Goal: Information Seeking & Learning: Learn about a topic

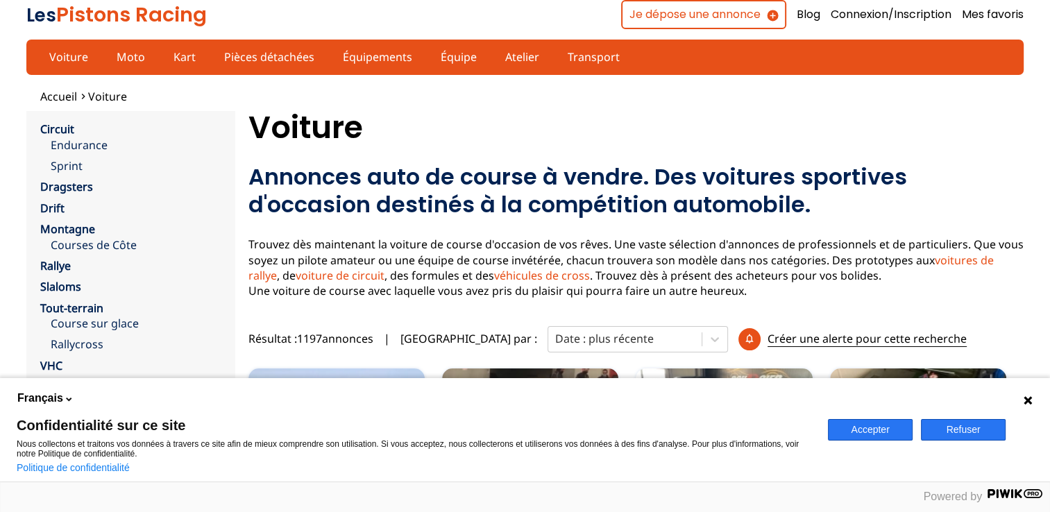
click at [872, 433] on button "Accepter" at bounding box center [870, 430] width 85 height 22
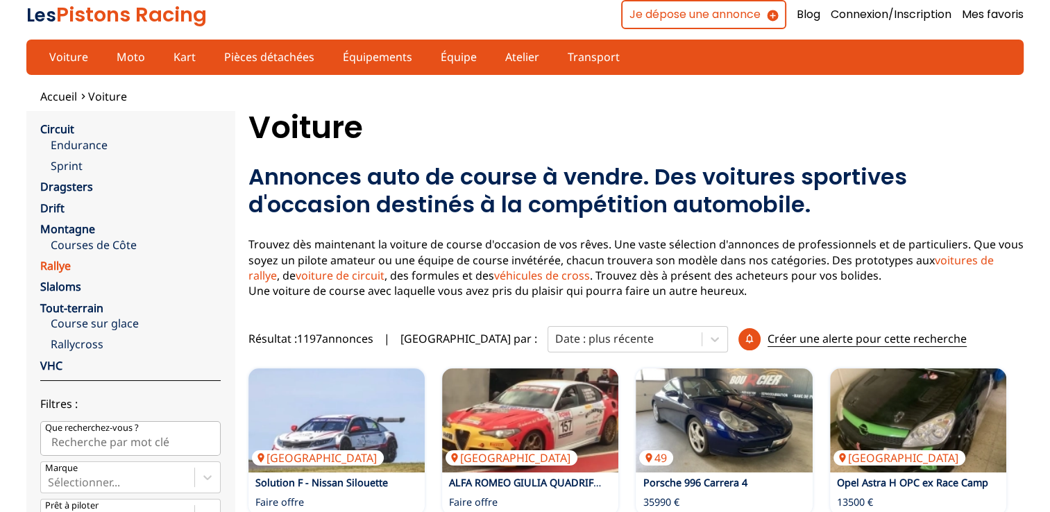
click at [54, 265] on link "Rallye" at bounding box center [55, 265] width 31 height 15
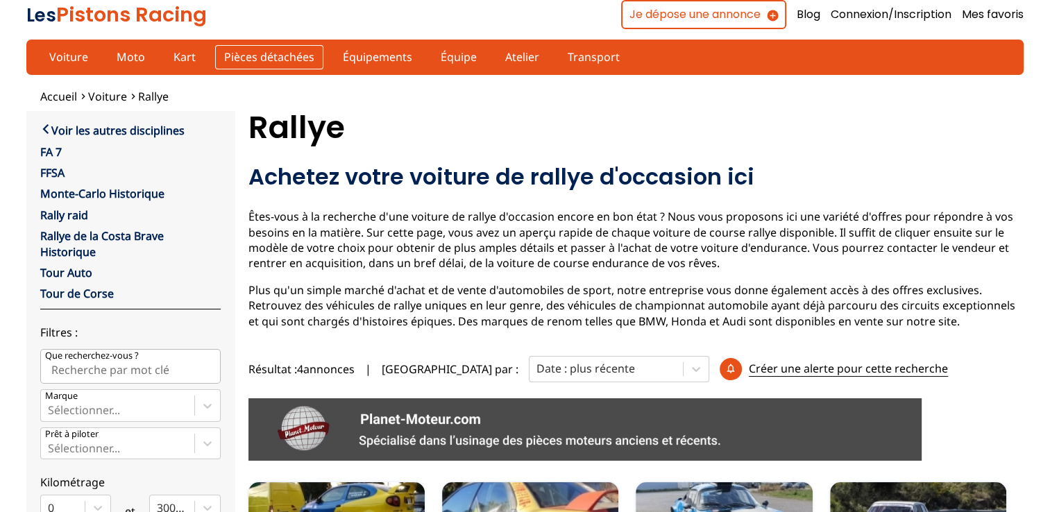
click at [274, 53] on link "Pièces détachées" at bounding box center [269, 57] width 108 height 24
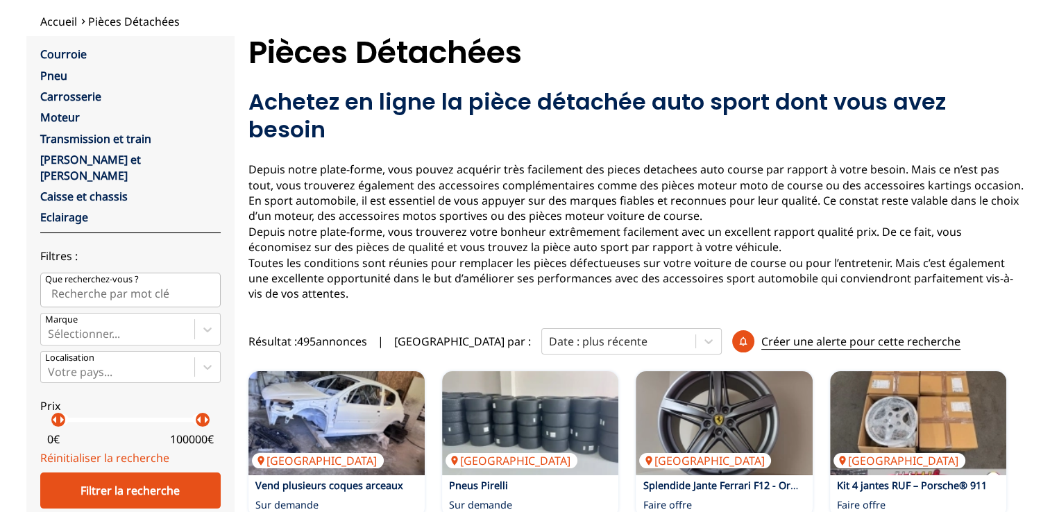
scroll to position [31, 0]
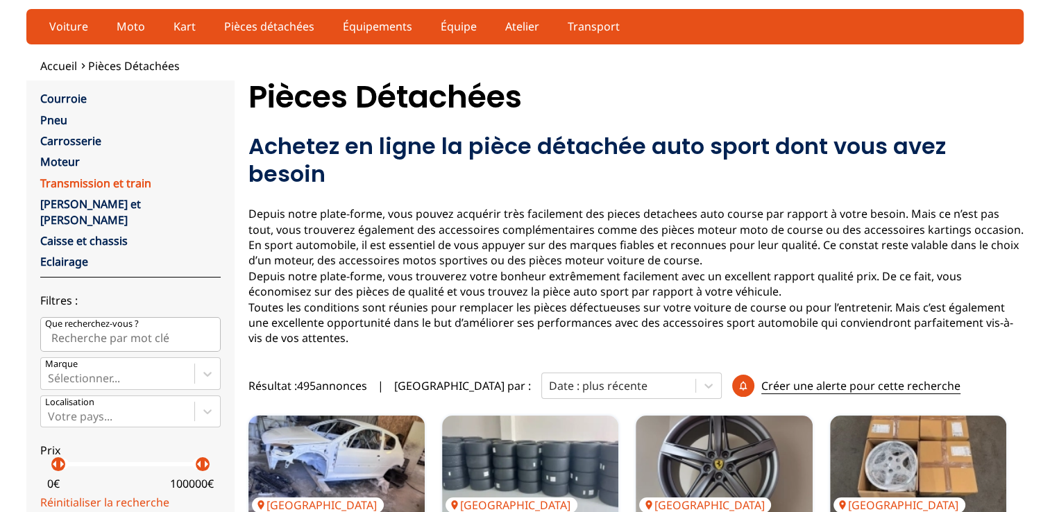
click at [64, 179] on link "Transmission et train" at bounding box center [95, 183] width 111 height 15
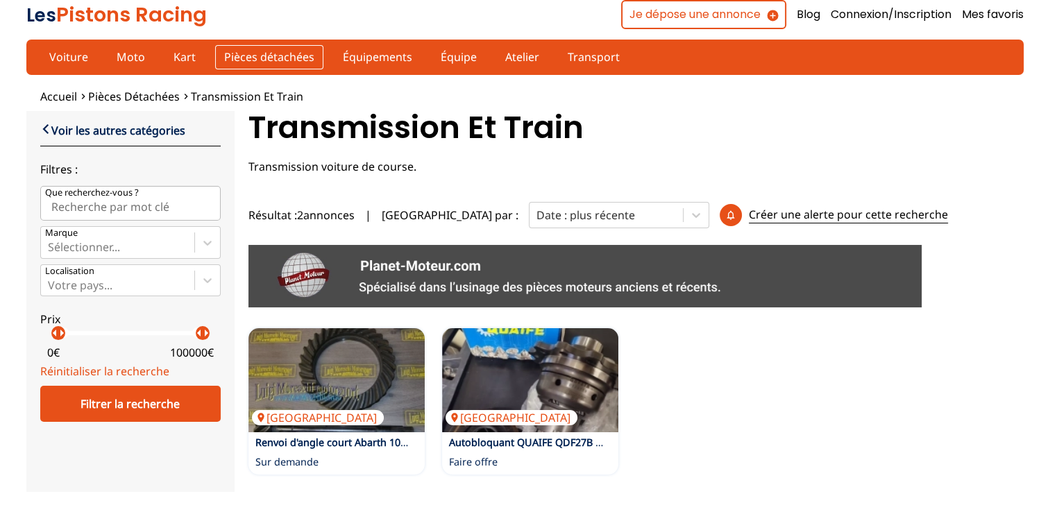
click at [239, 57] on link "Pièces détachées" at bounding box center [269, 57] width 108 height 24
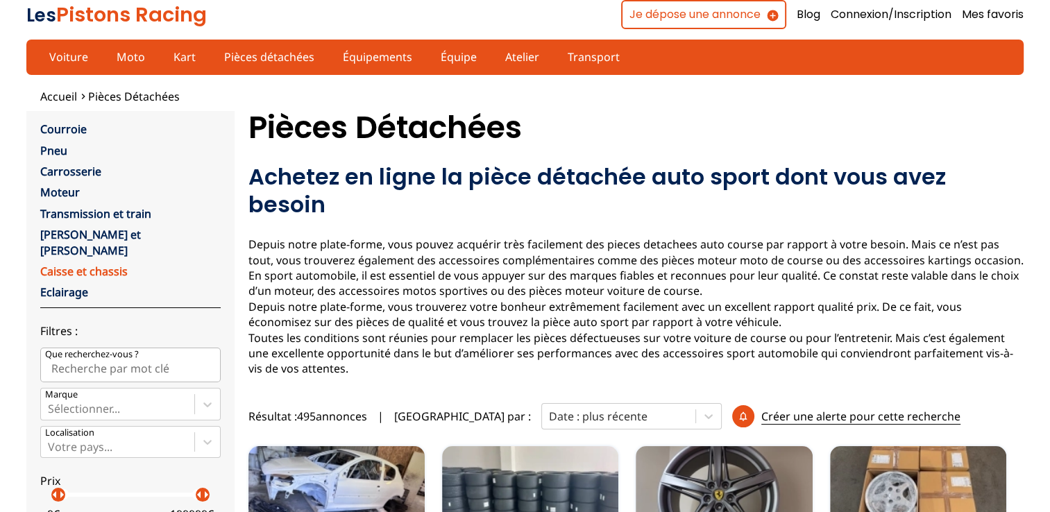
click at [63, 264] on link "Caisse et chassis" at bounding box center [83, 271] width 87 height 15
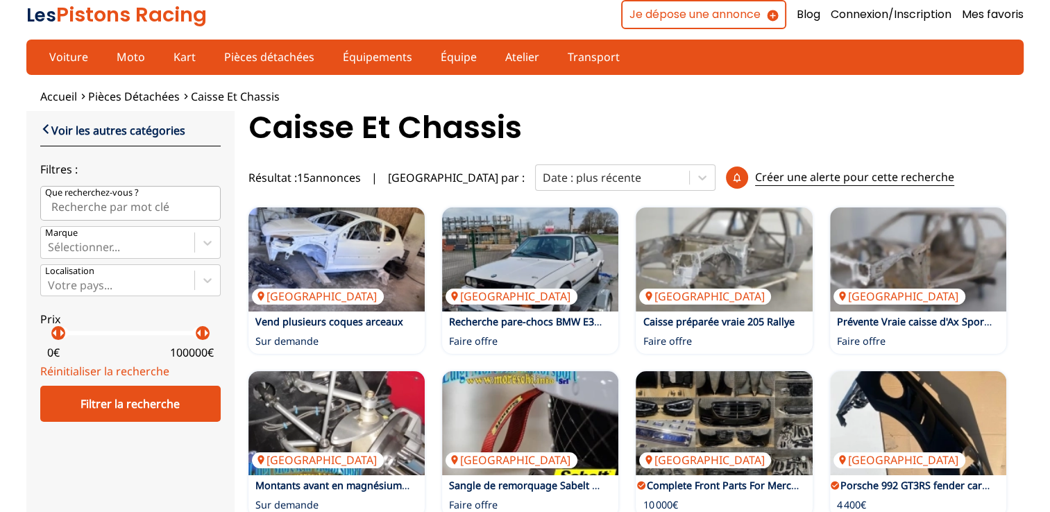
click at [258, 68] on div "Voiture Moto Kart Pièces détachées Équipements Équipe Atelier Transport" at bounding box center [524, 57] width 997 height 35
click at [258, 57] on link "Pièces détachées" at bounding box center [269, 57] width 108 height 24
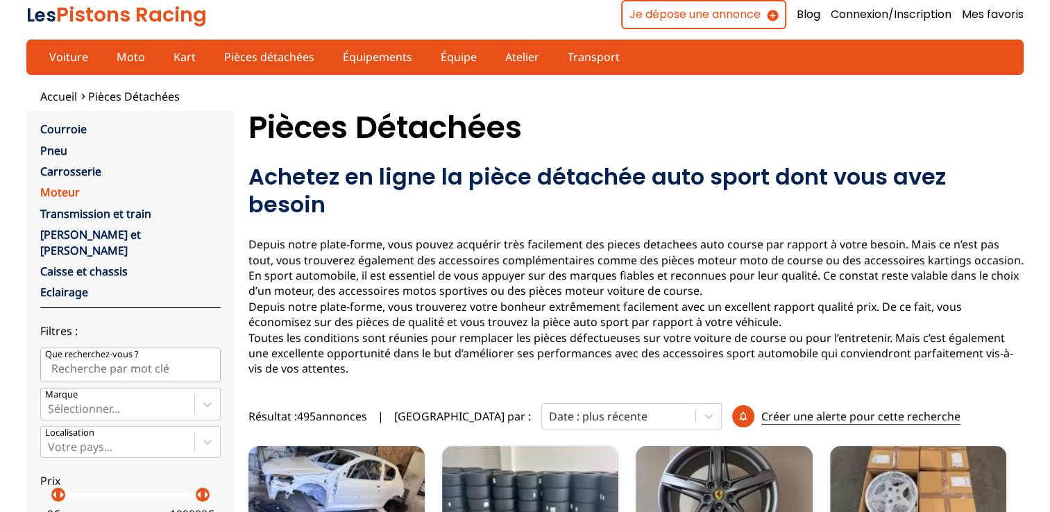
click at [56, 192] on link "Moteur" at bounding box center [60, 192] width 40 height 15
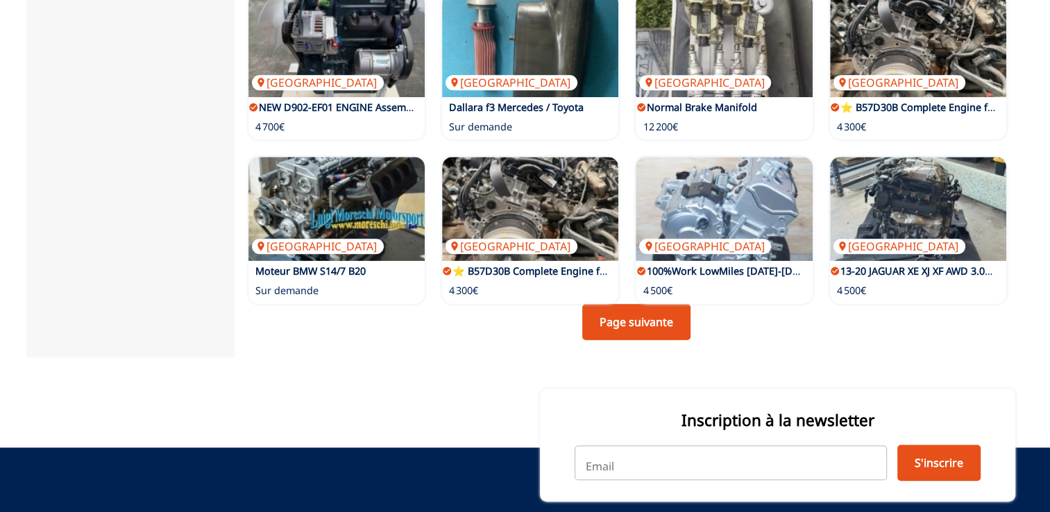
scroll to position [808, 0]
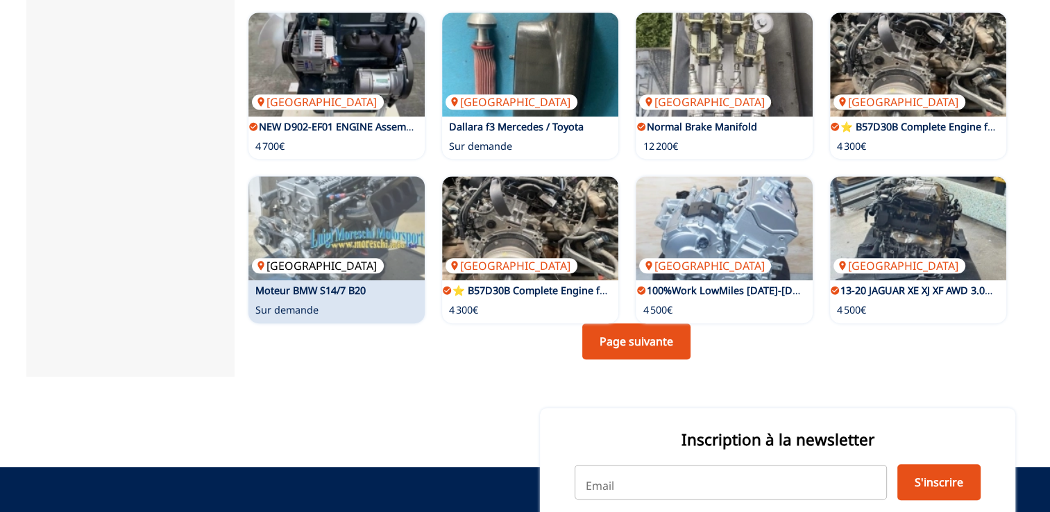
click at [387, 240] on img at bounding box center [336, 228] width 176 height 104
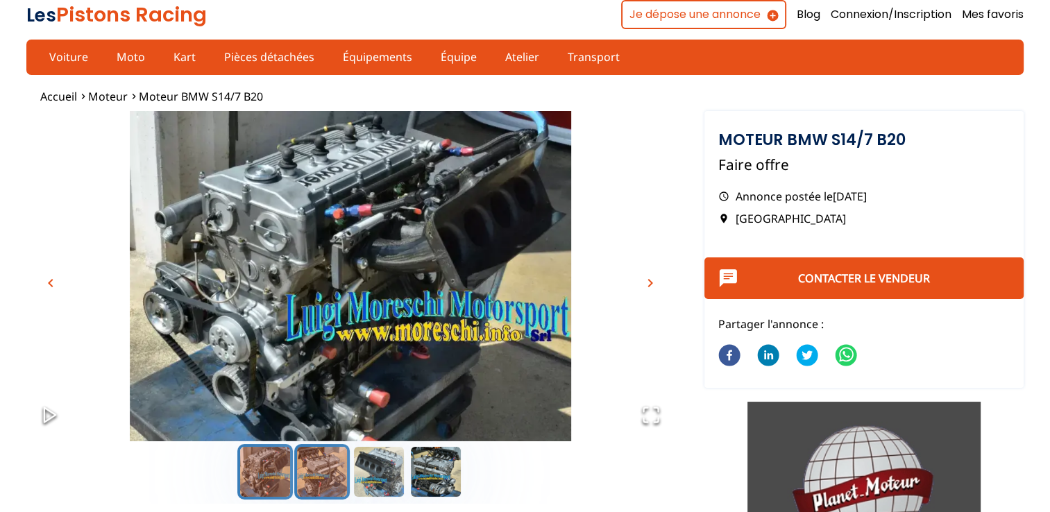
click at [312, 482] on button "Go to Slide 2" at bounding box center [322, 472] width 56 height 56
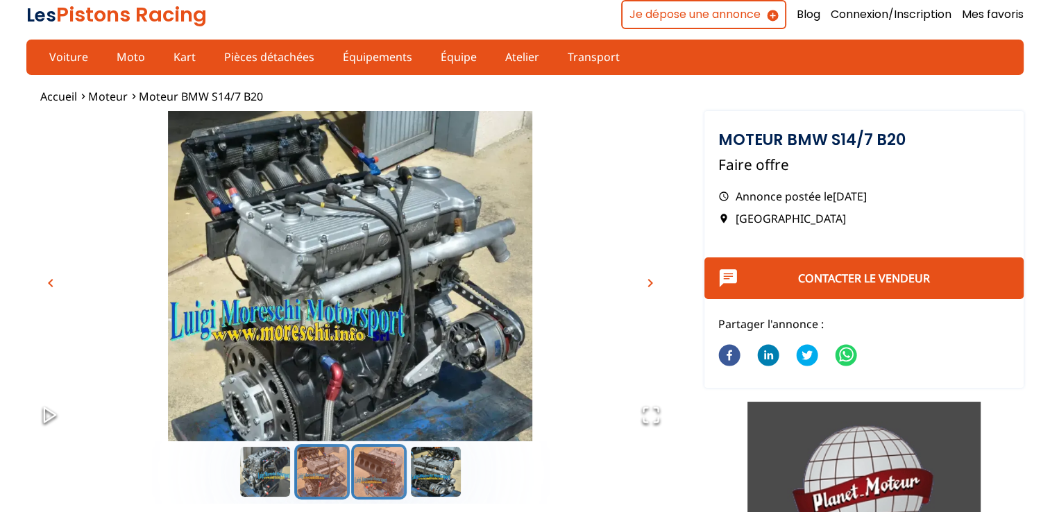
click at [352, 477] on button "Go to Slide 3" at bounding box center [379, 472] width 56 height 56
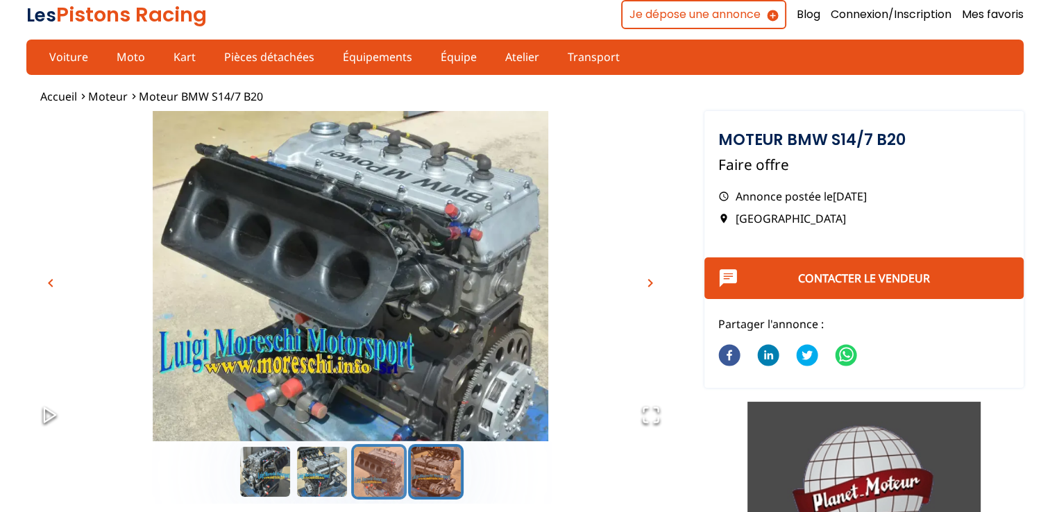
click at [418, 479] on button "Go to Slide 4" at bounding box center [436, 472] width 56 height 56
